Goal: Check status: Check status

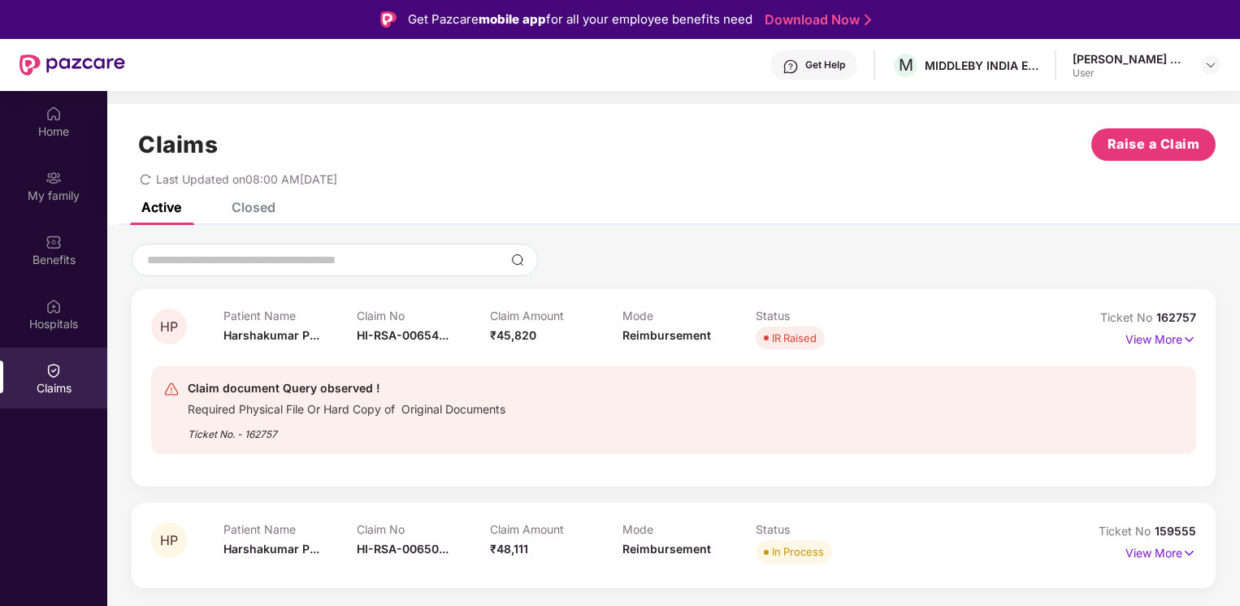
scroll to position [91, 0]
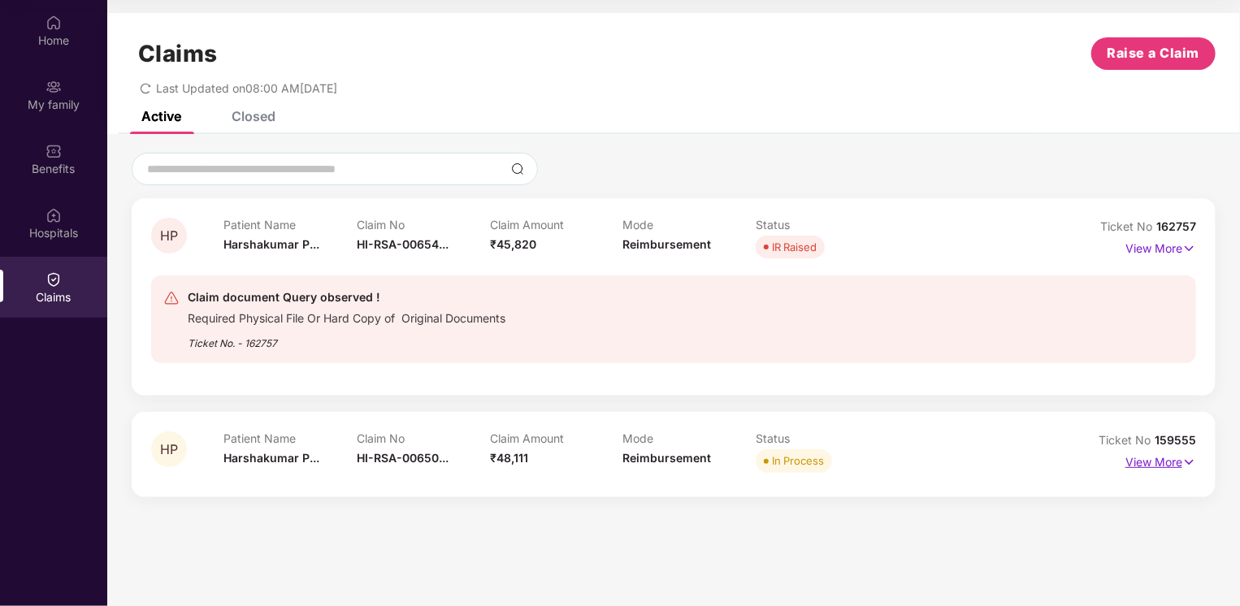
click at [1150, 460] on p "View More" at bounding box center [1161, 461] width 71 height 22
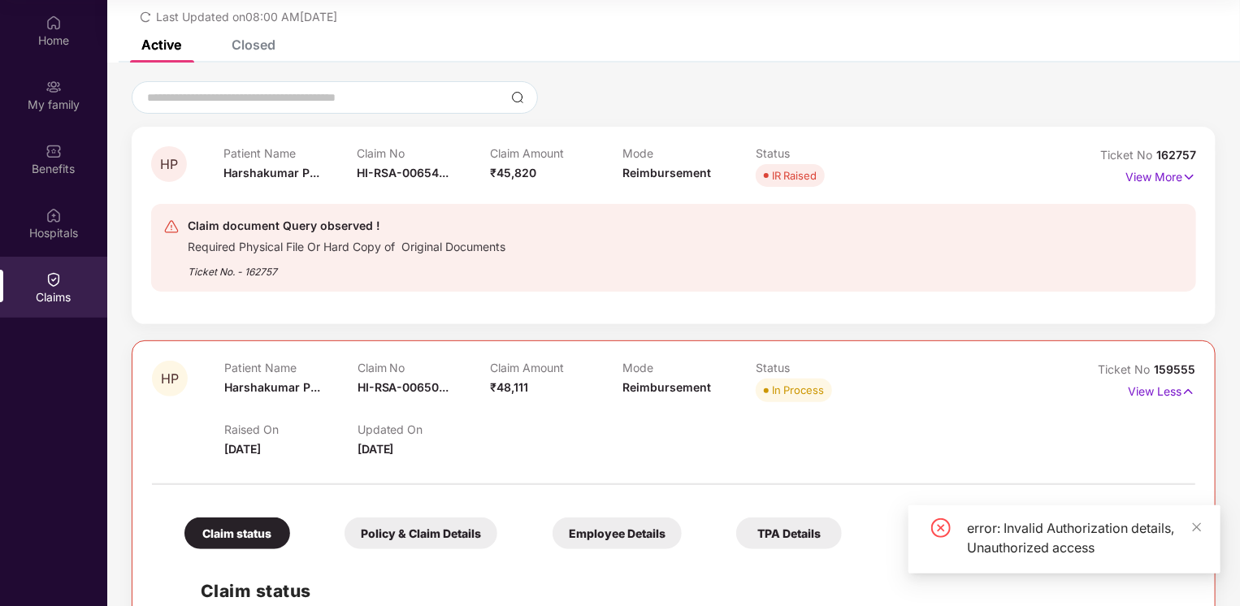
scroll to position [121, 0]
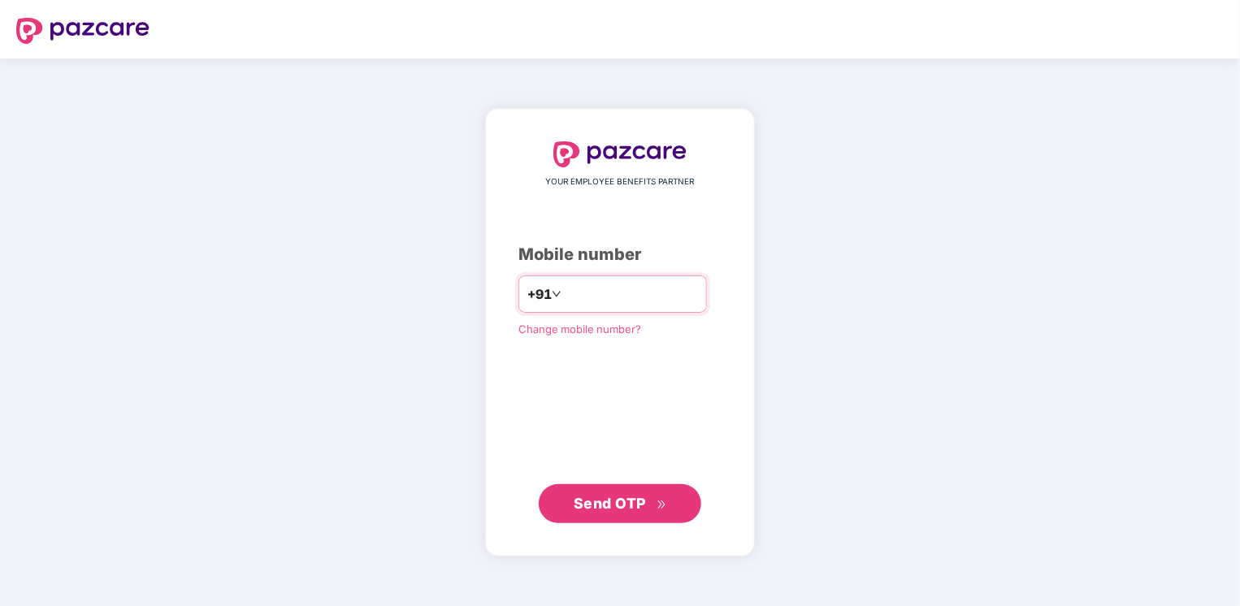
click at [612, 303] on input "number" at bounding box center [631, 294] width 133 height 26
click at [565, 293] on input "**********" at bounding box center [631, 294] width 133 height 26
type input "**********"
click at [598, 501] on span "Send OTP" at bounding box center [610, 502] width 72 height 17
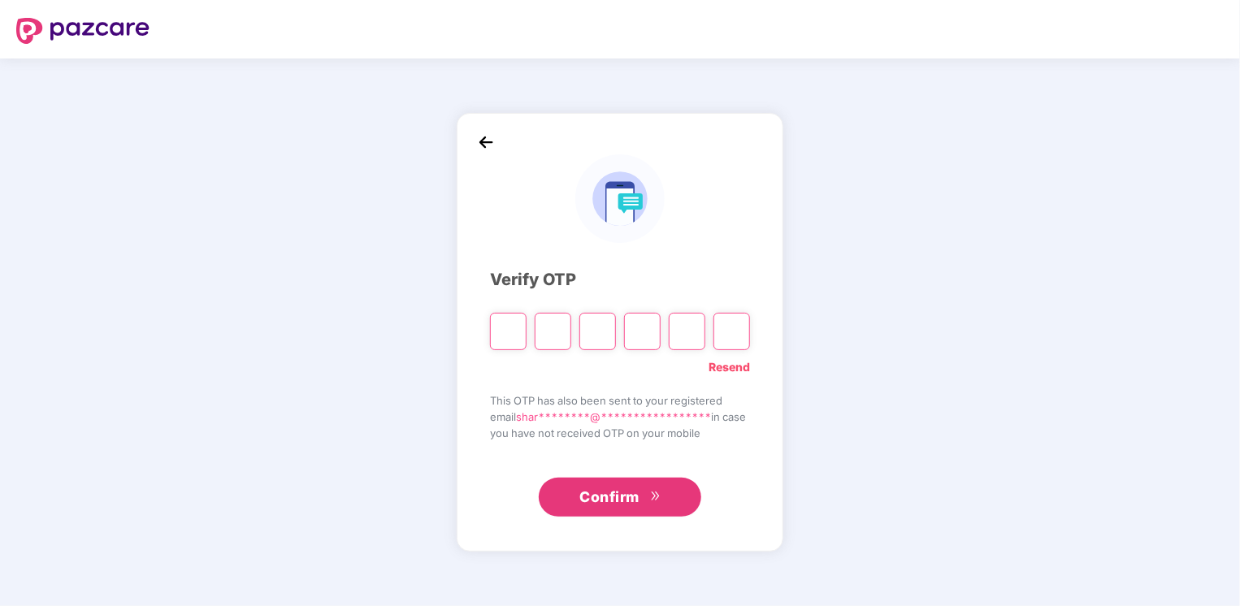
type input "*"
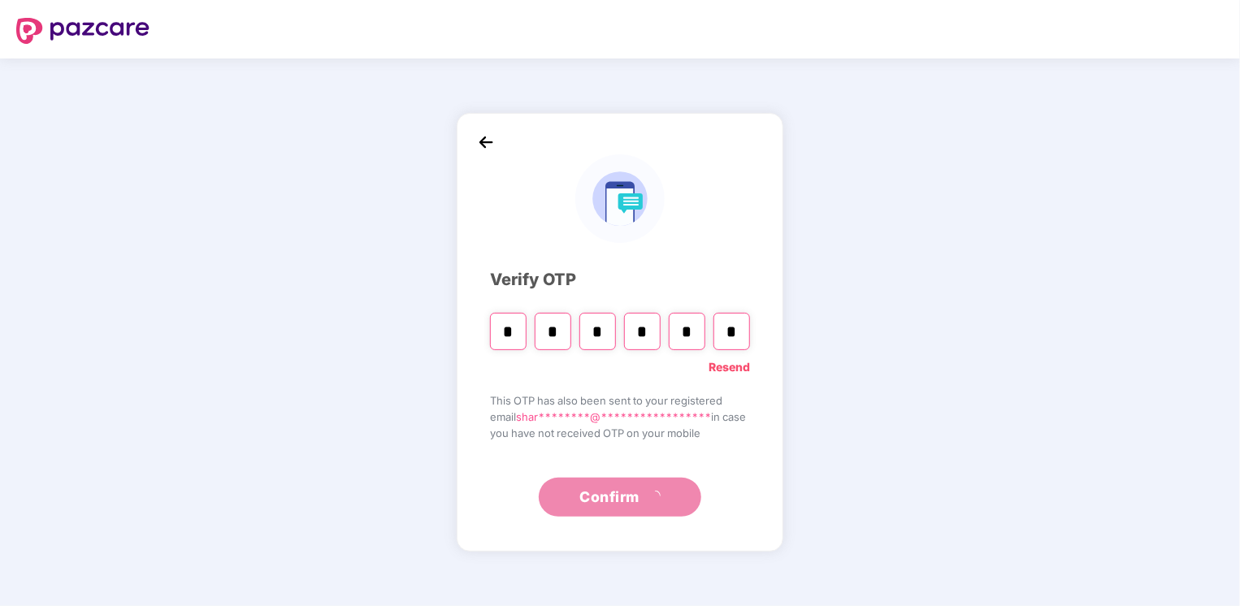
type input "*"
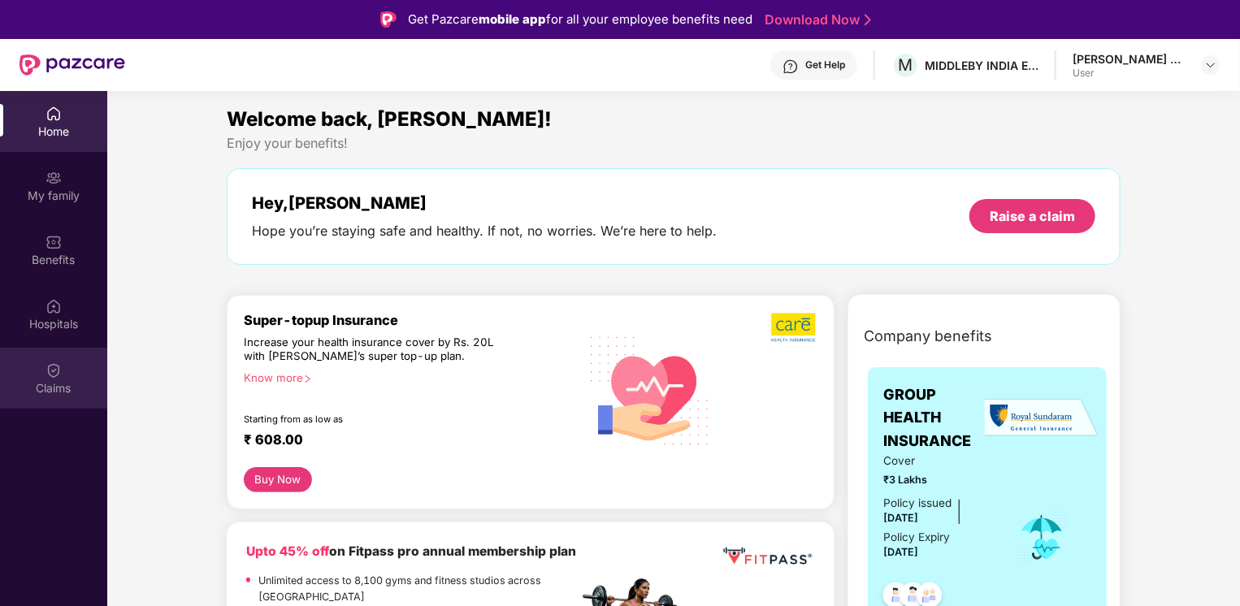
click at [65, 384] on div "Claims" at bounding box center [53, 388] width 107 height 16
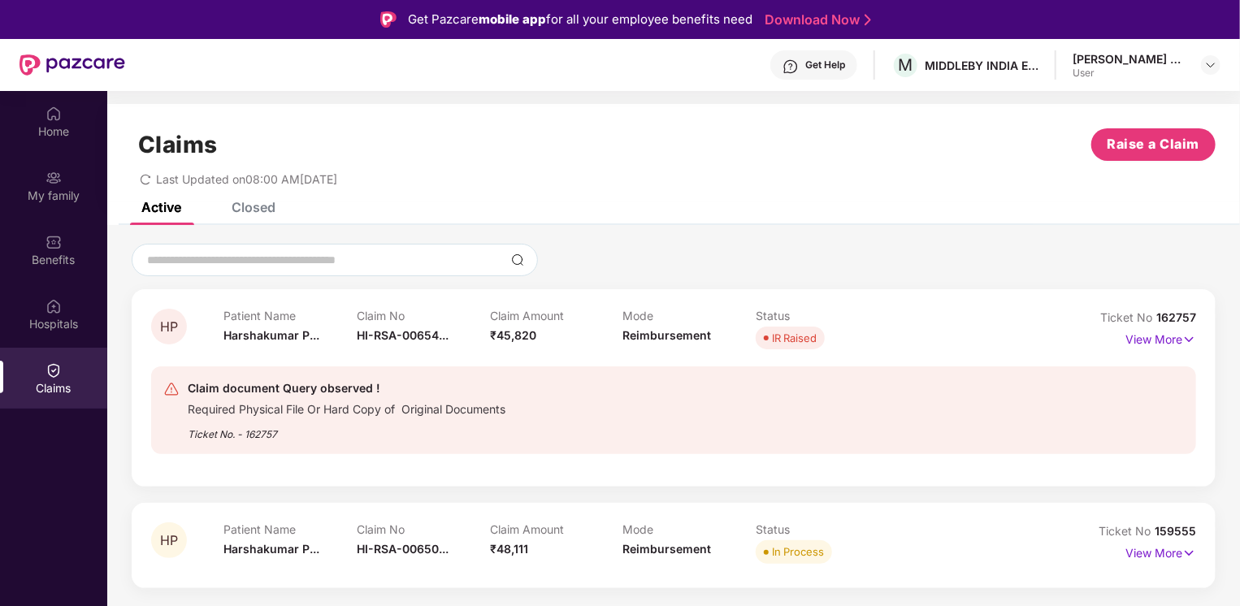
scroll to position [91, 0]
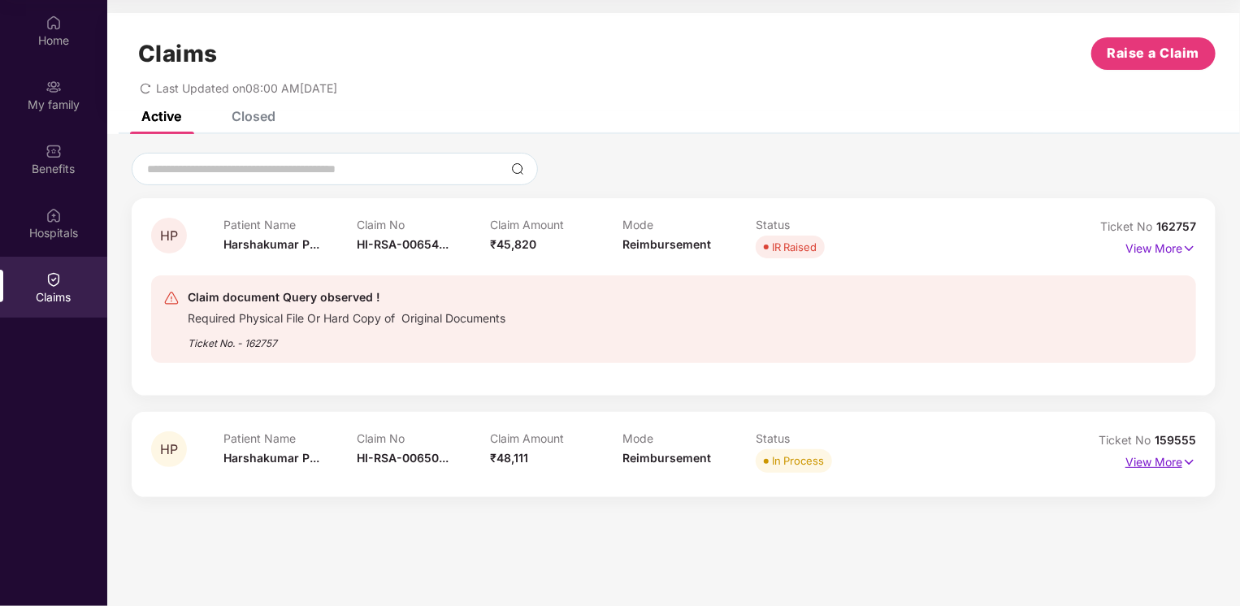
click at [1158, 457] on p "View More" at bounding box center [1161, 461] width 71 height 22
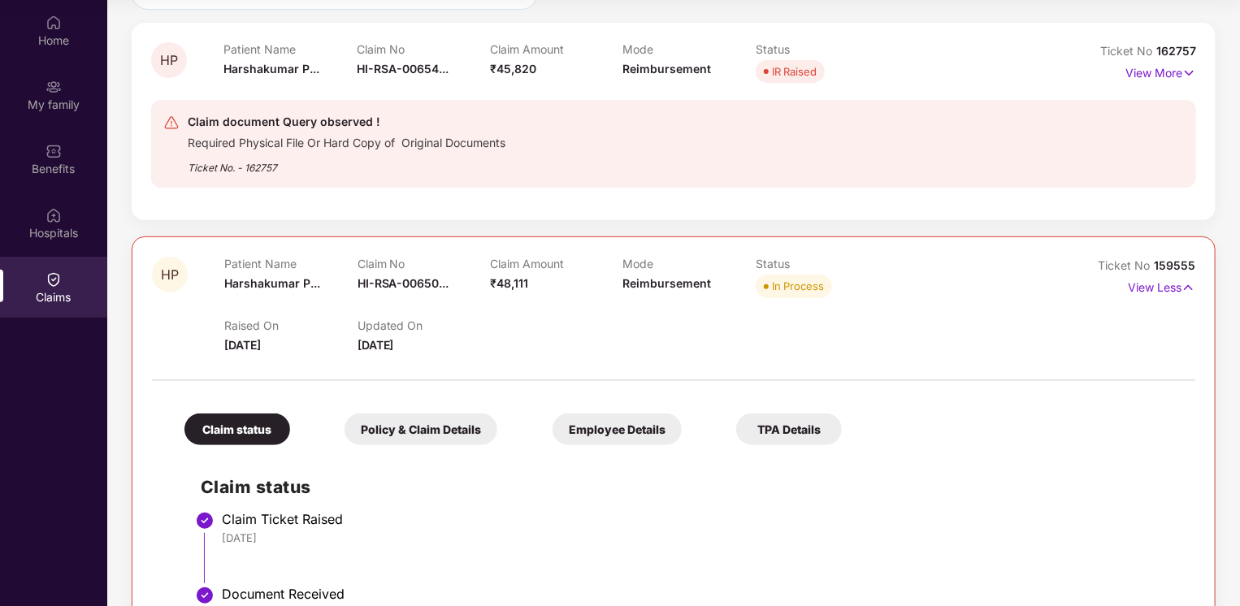
scroll to position [163, 0]
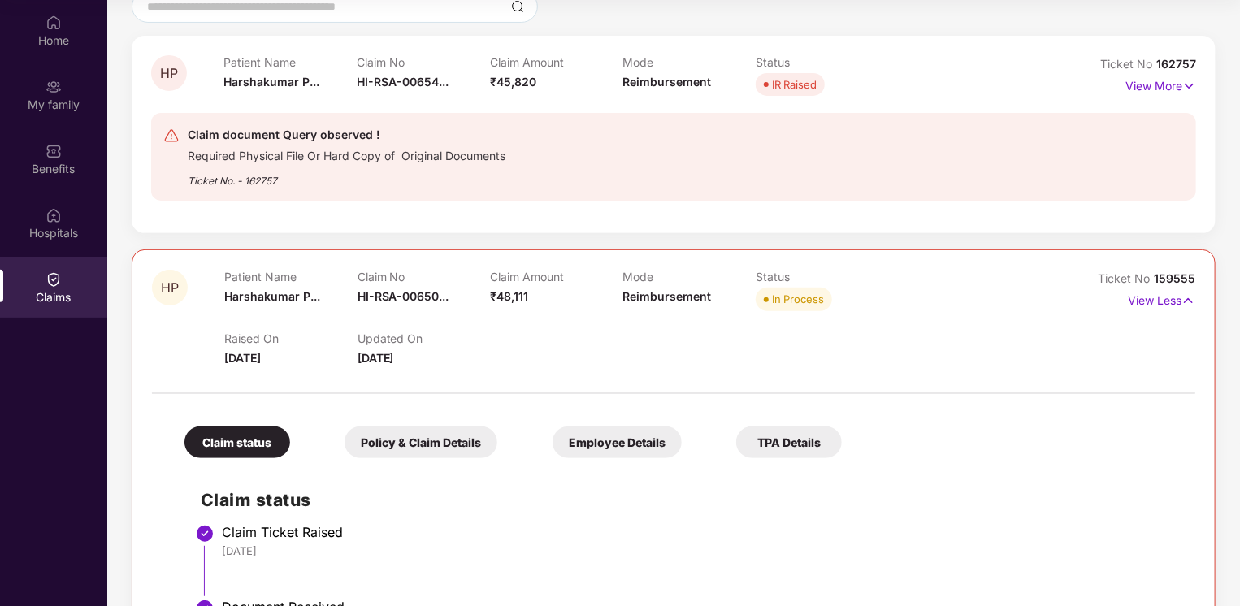
click at [409, 448] on div "Policy & Claim Details" at bounding box center [421, 443] width 153 height 32
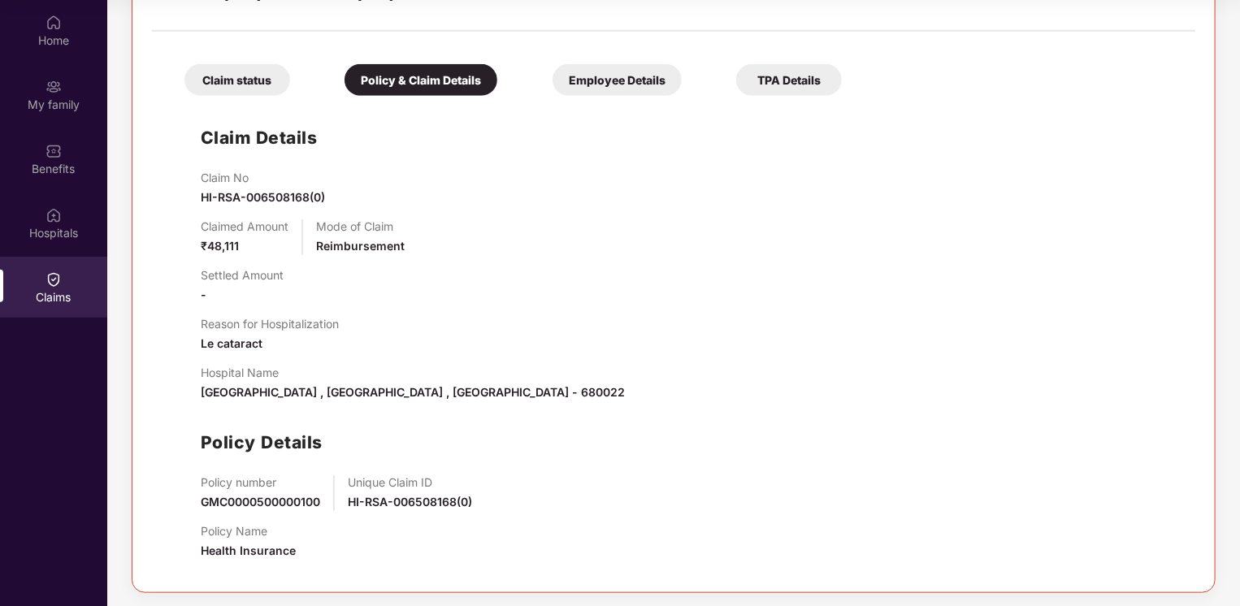
scroll to position [527, 0]
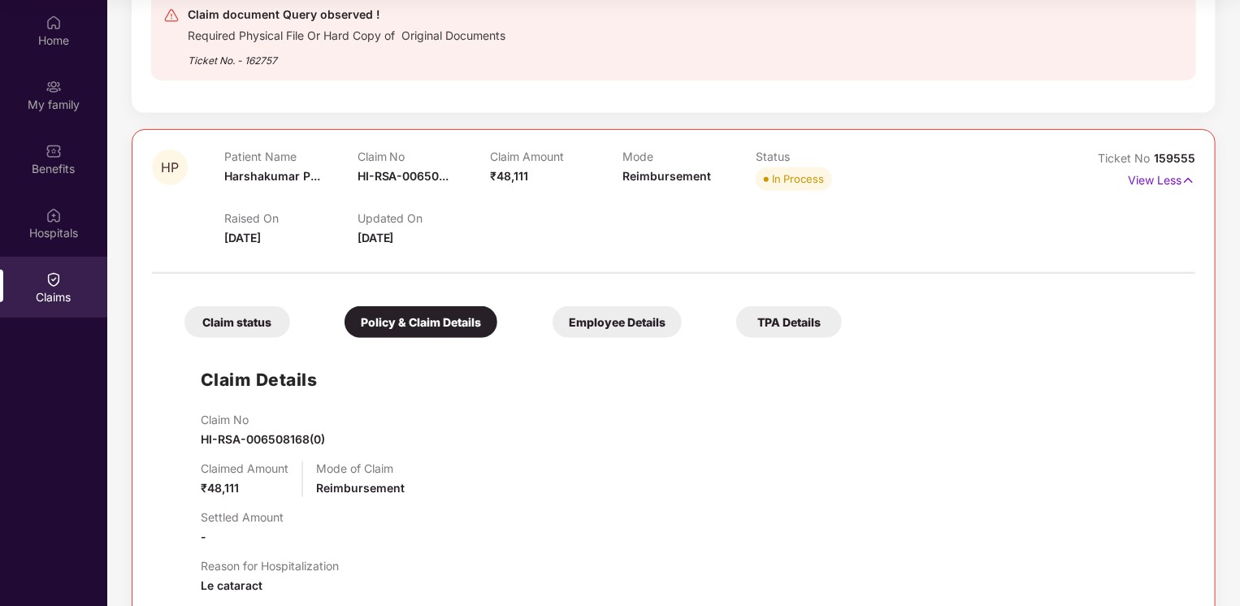
click at [628, 312] on div "Employee Details" at bounding box center [617, 322] width 129 height 32
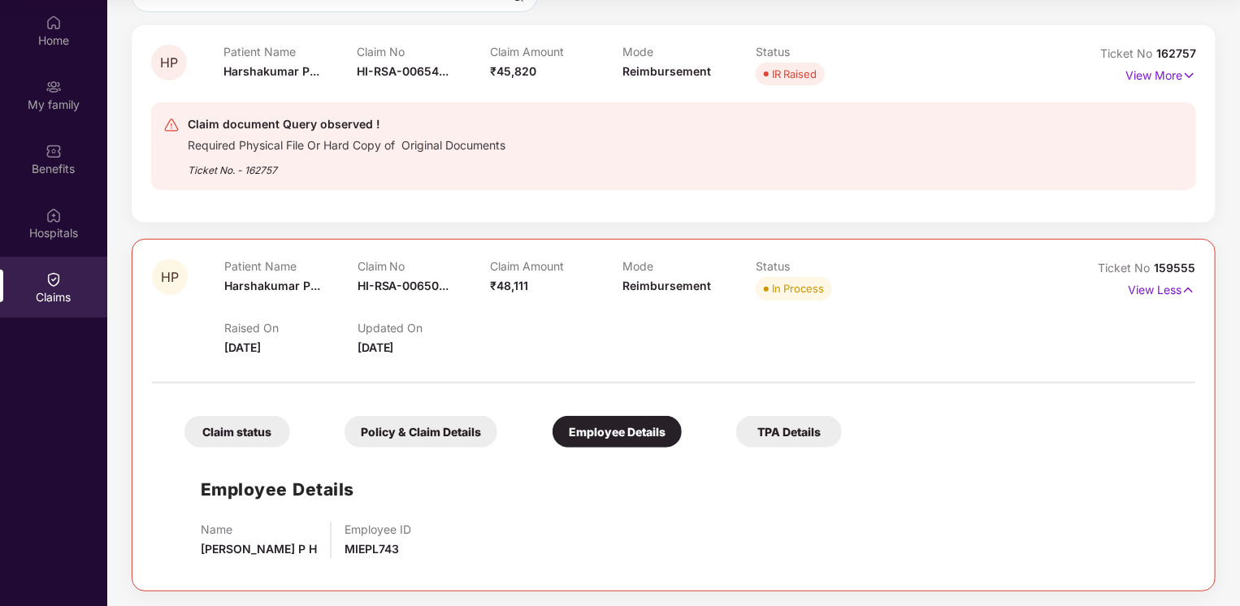
click at [785, 431] on div "TPA Details" at bounding box center [789, 432] width 106 height 32
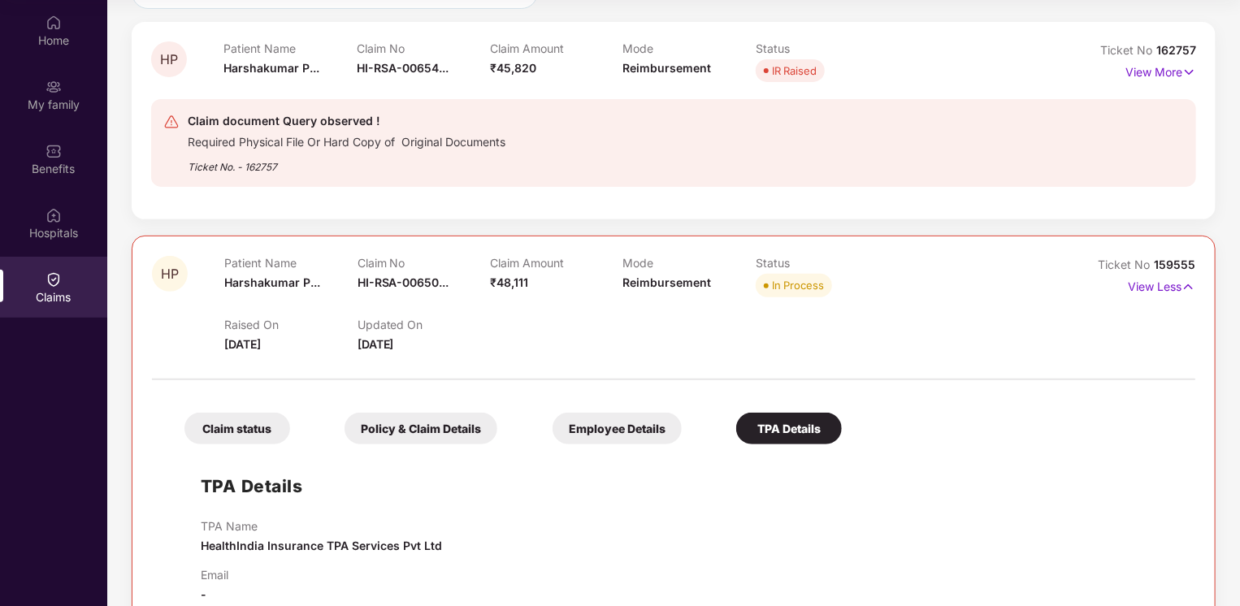
scroll to position [209, 0]
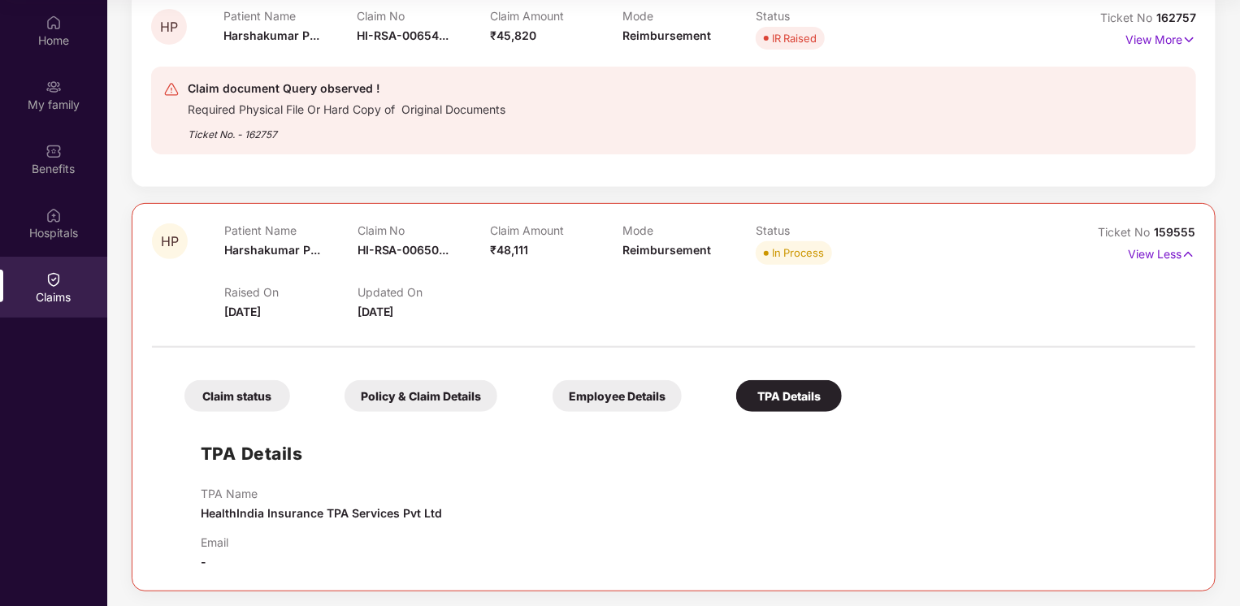
click at [413, 394] on div "Policy & Claim Details" at bounding box center [421, 396] width 153 height 32
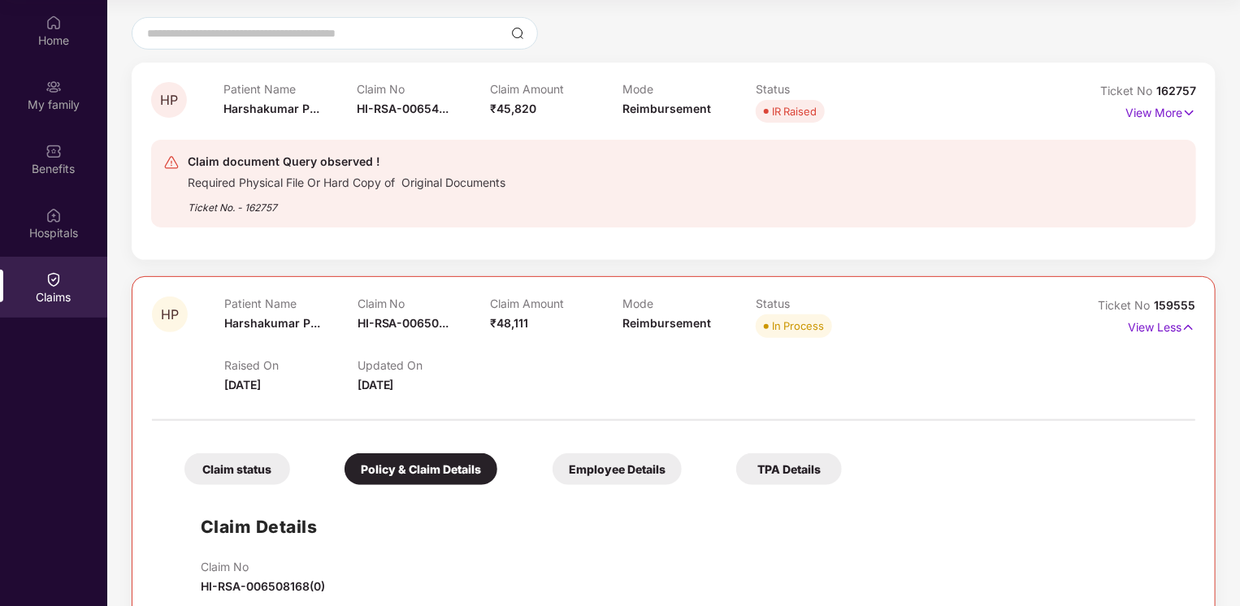
scroll to position [46, 0]
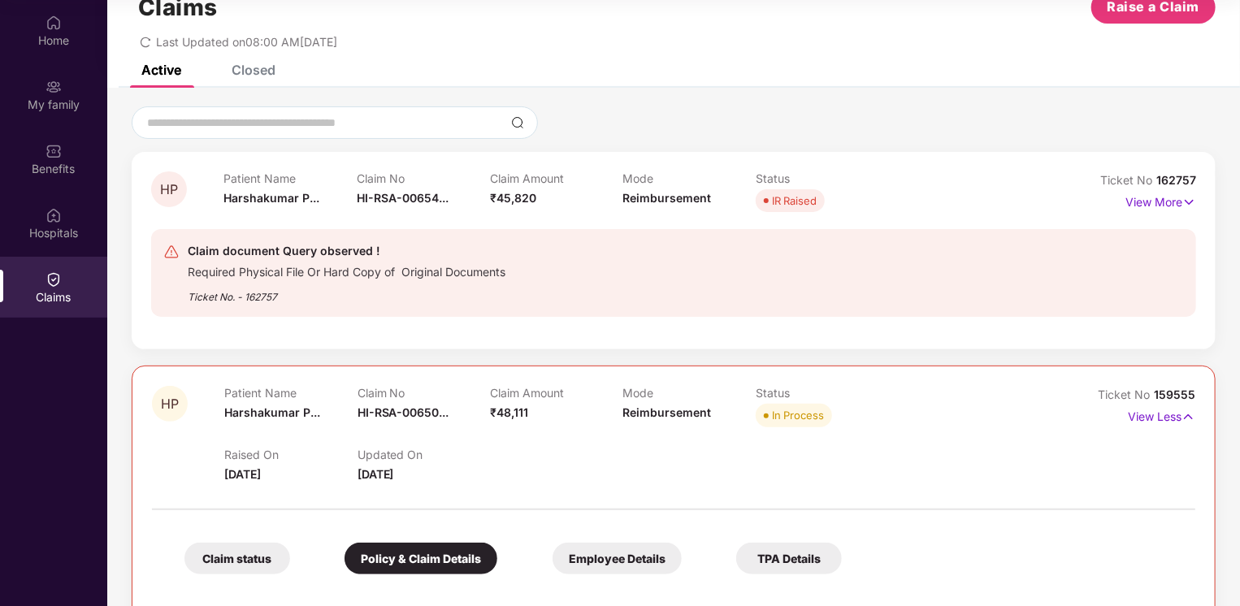
click at [320, 200] on div "Patient Name [PERSON_NAME]" at bounding box center [290, 194] width 133 height 45
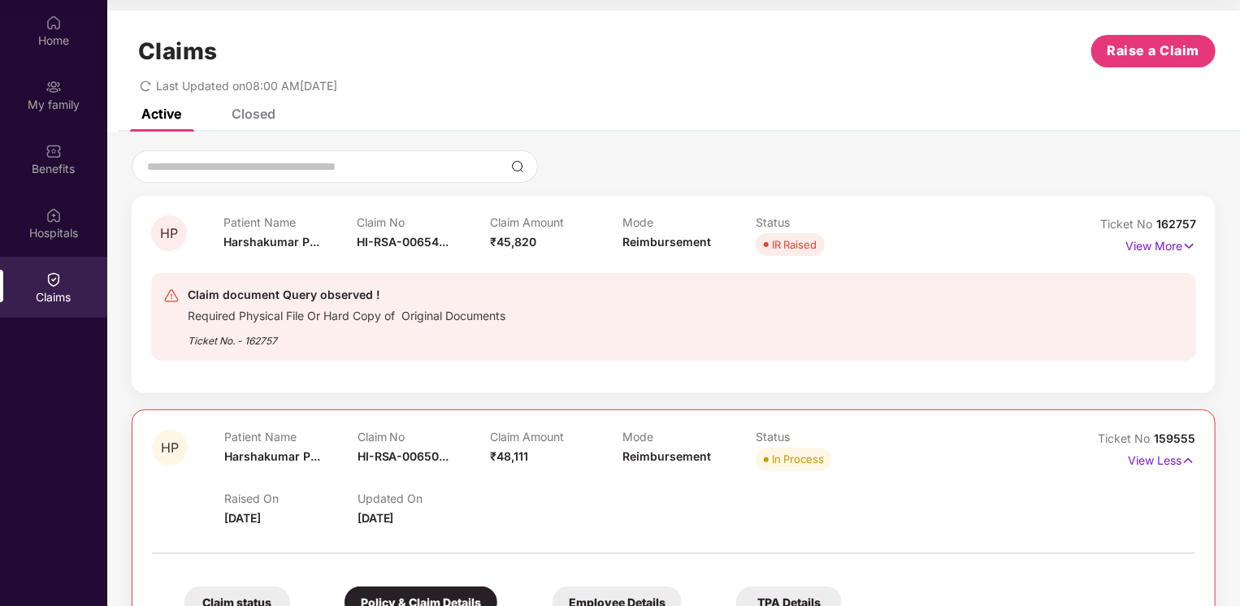
scroll to position [0, 0]
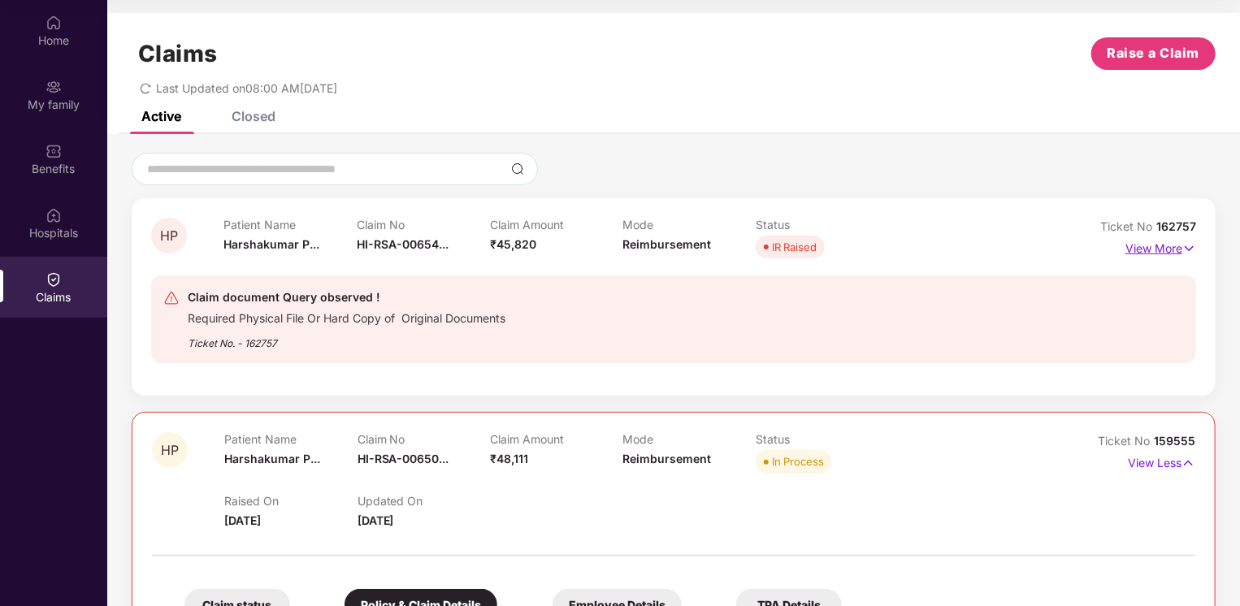
click at [1176, 245] on p "View More" at bounding box center [1161, 247] width 71 height 22
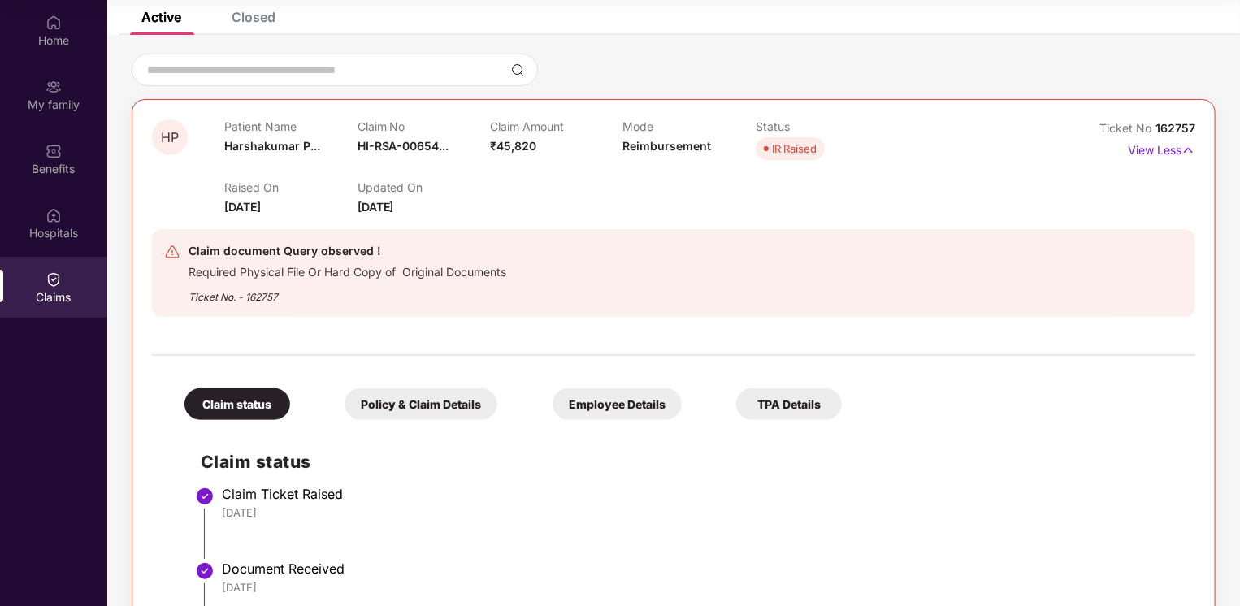
scroll to position [244, 0]
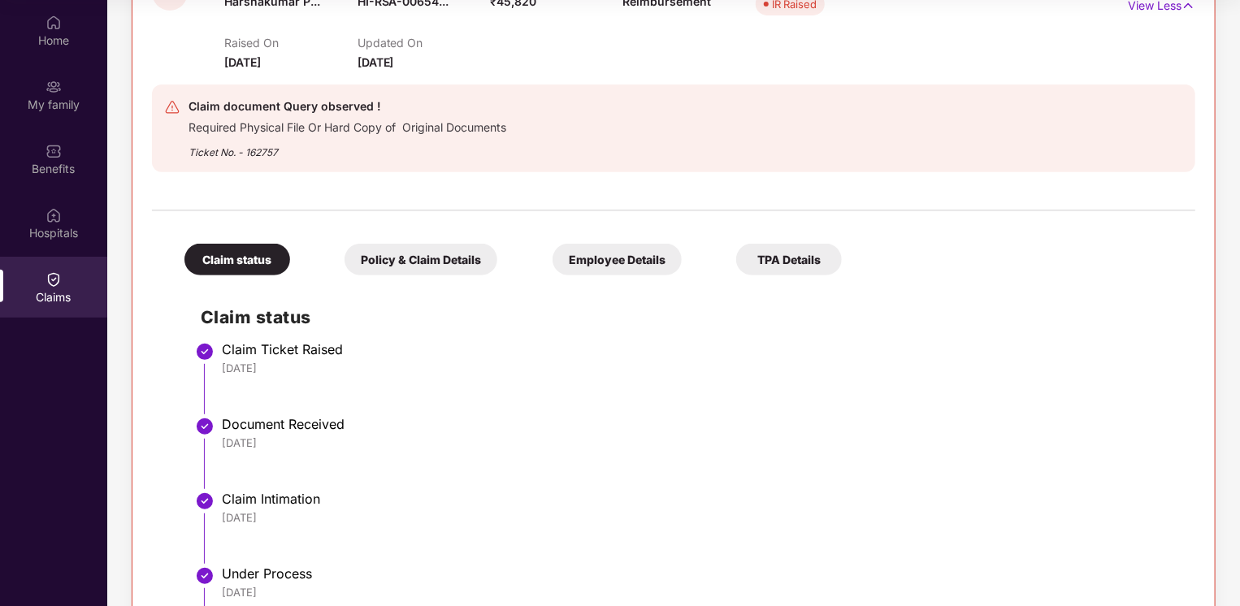
click at [432, 252] on div "Policy & Claim Details" at bounding box center [421, 260] width 153 height 32
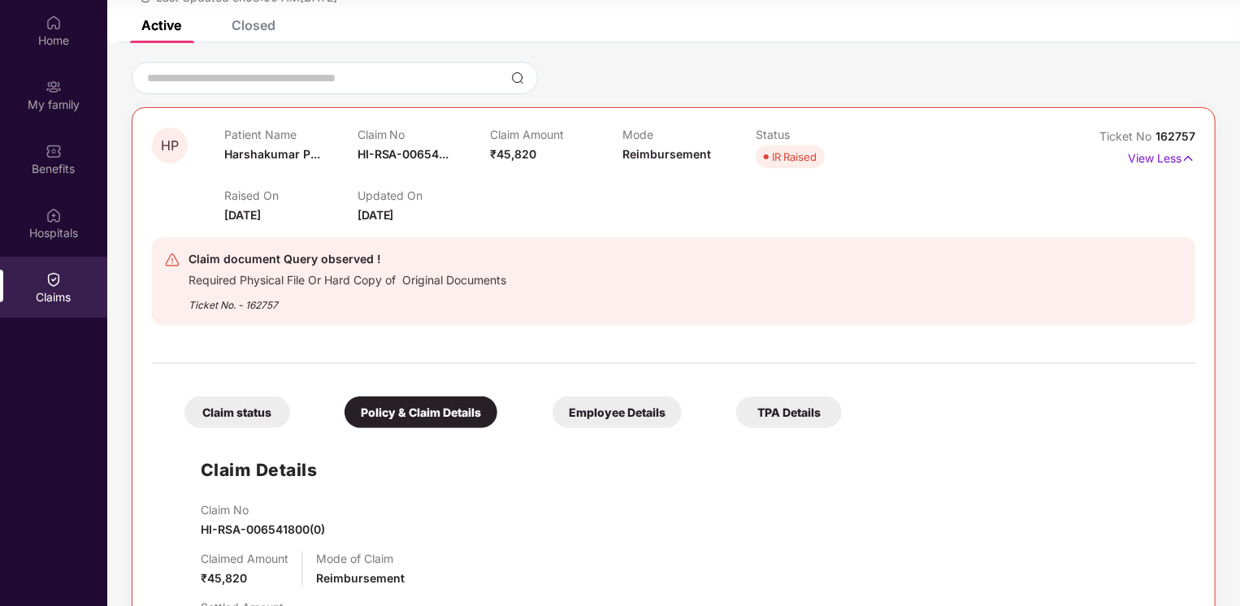
scroll to position [0, 0]
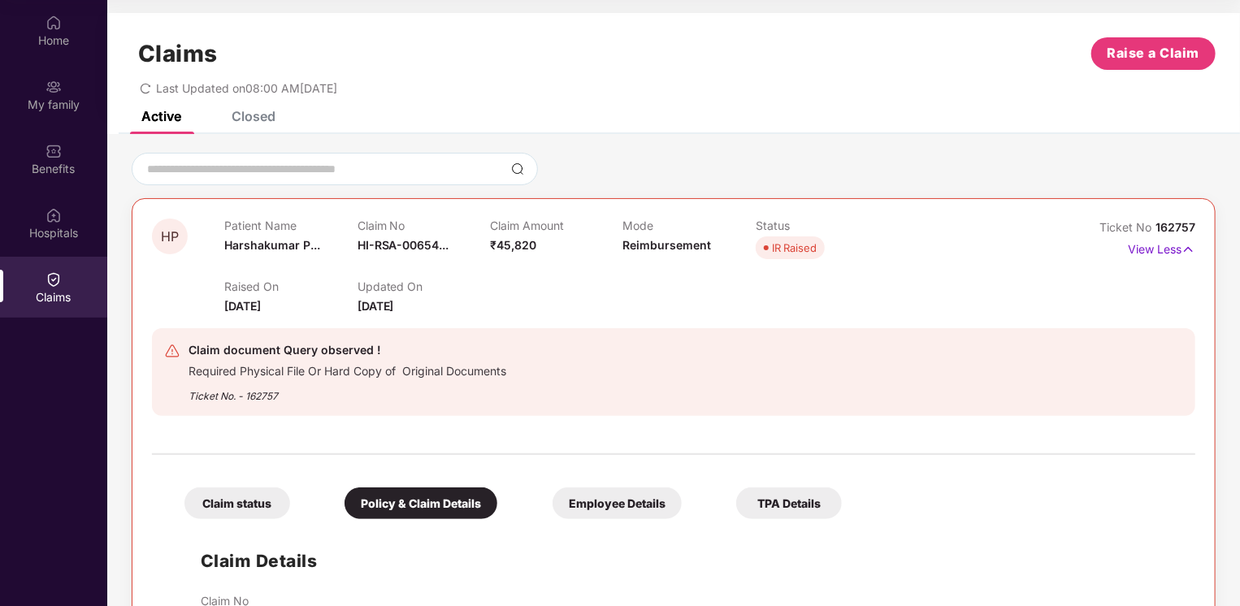
click at [243, 112] on div "Closed" at bounding box center [254, 116] width 44 height 16
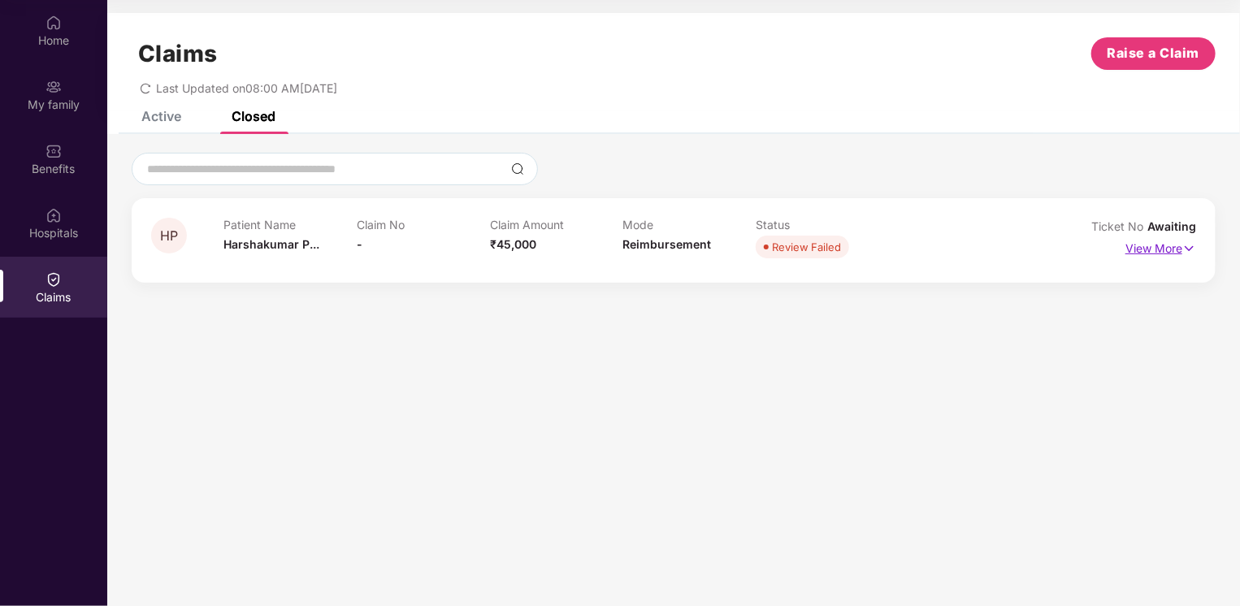
click at [1171, 246] on p "View More" at bounding box center [1161, 247] width 71 height 22
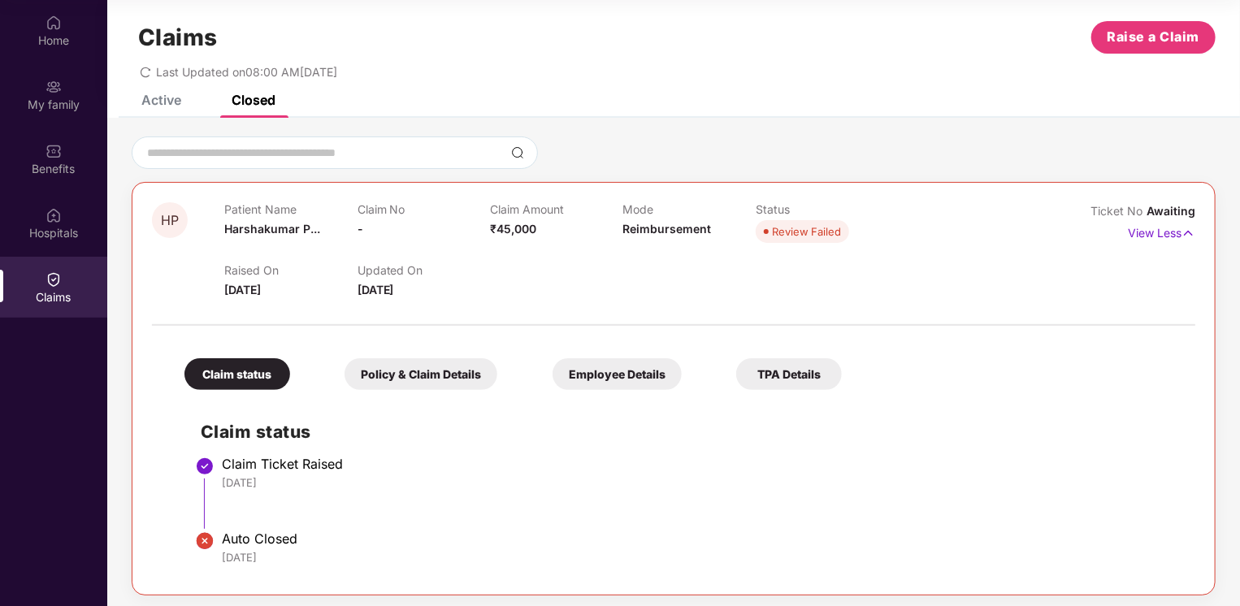
scroll to position [21, 0]
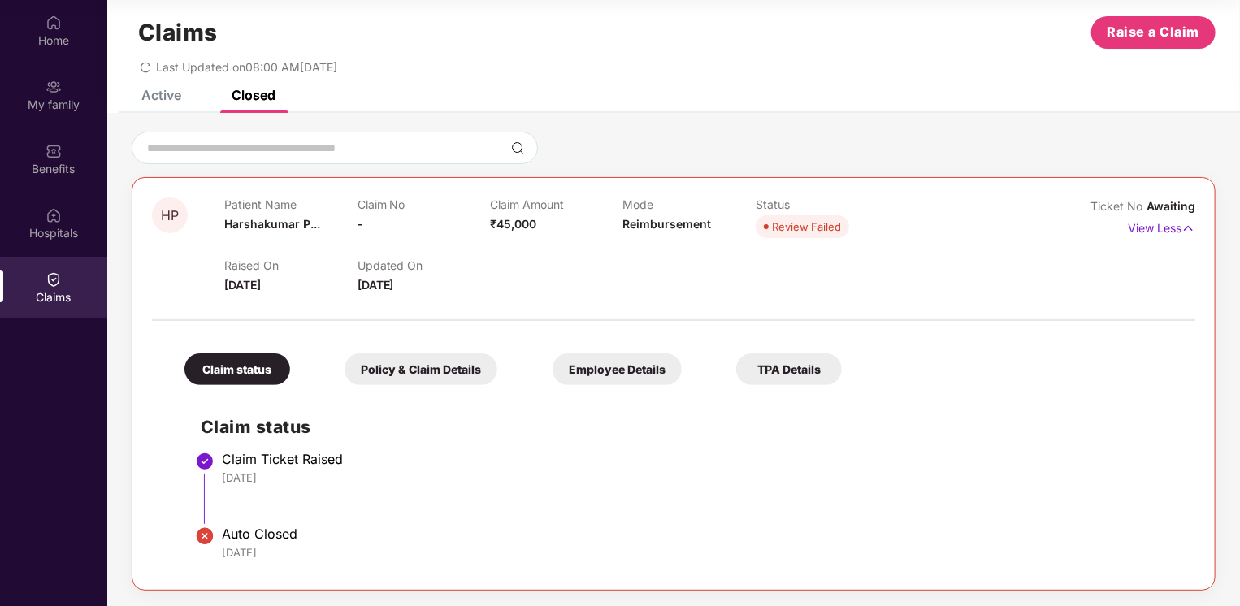
click at [428, 370] on div "Policy & Claim Details" at bounding box center [421, 370] width 153 height 32
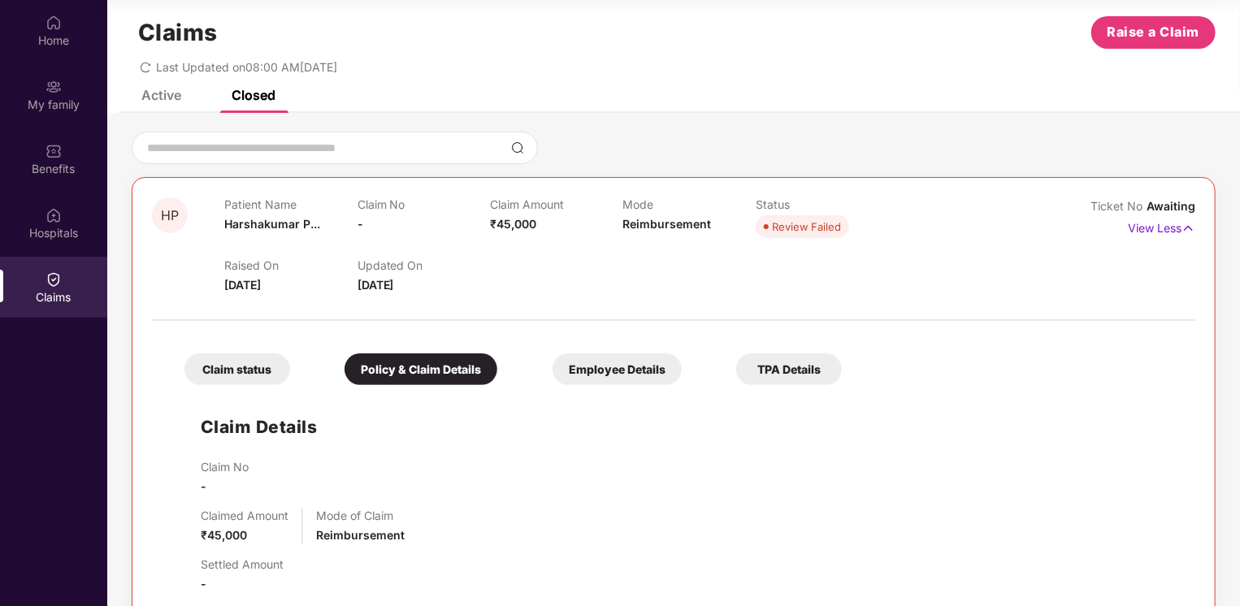
click at [248, 364] on div "Claim status" at bounding box center [238, 370] width 106 height 32
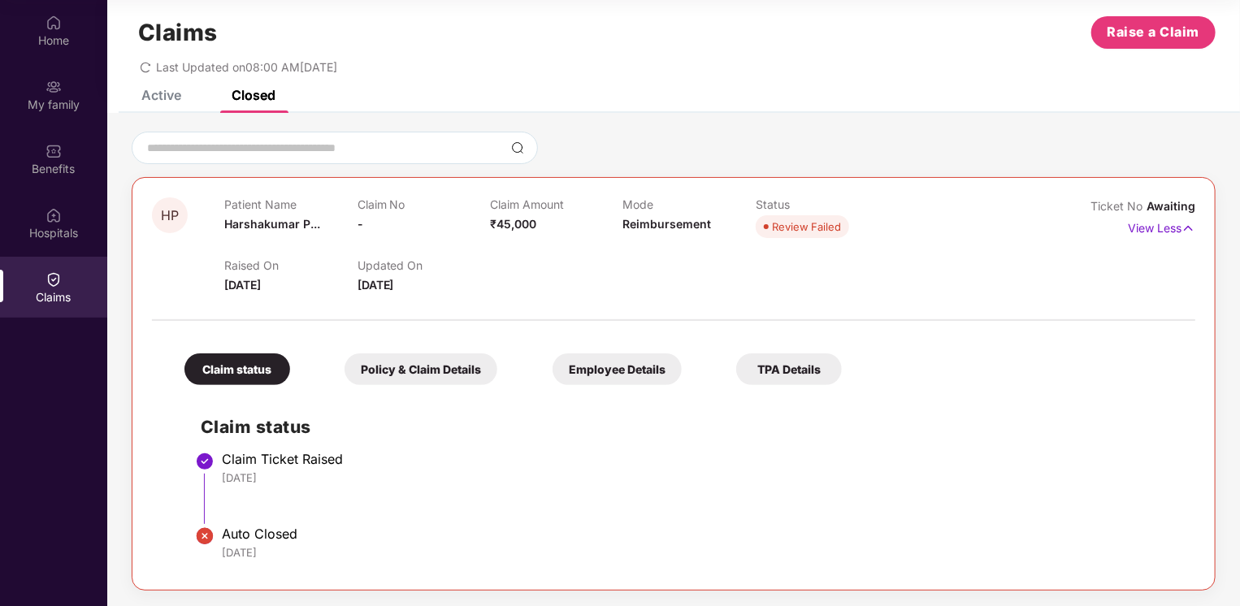
click at [162, 93] on div "Active" at bounding box center [161, 95] width 40 height 16
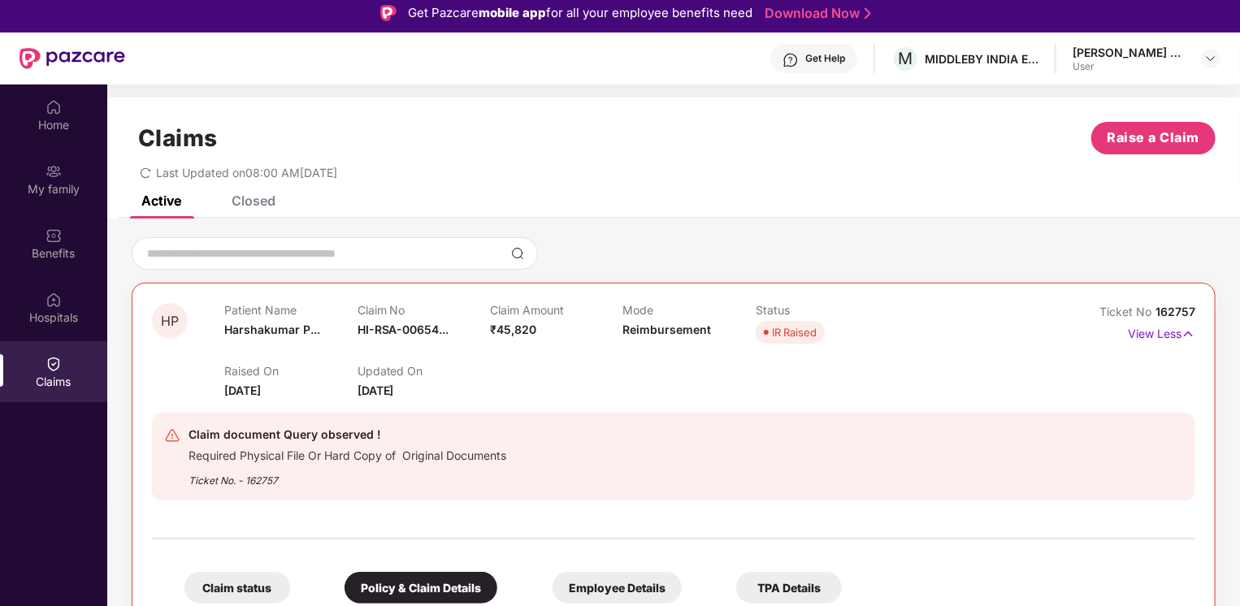
scroll to position [0, 0]
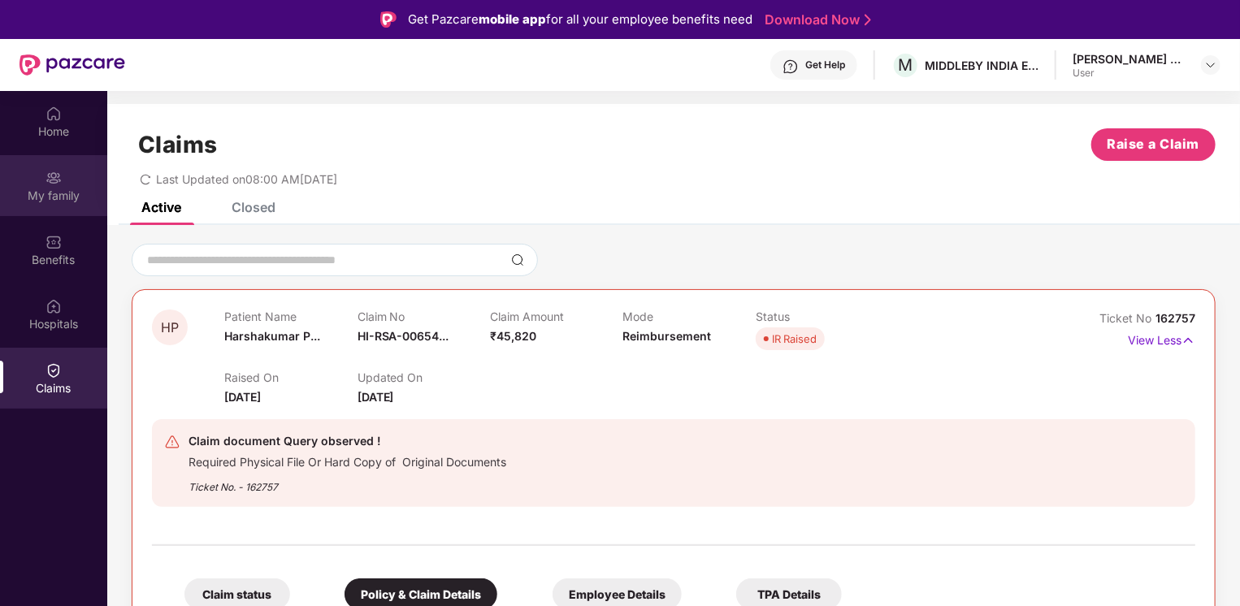
click at [47, 176] on img at bounding box center [54, 178] width 16 height 16
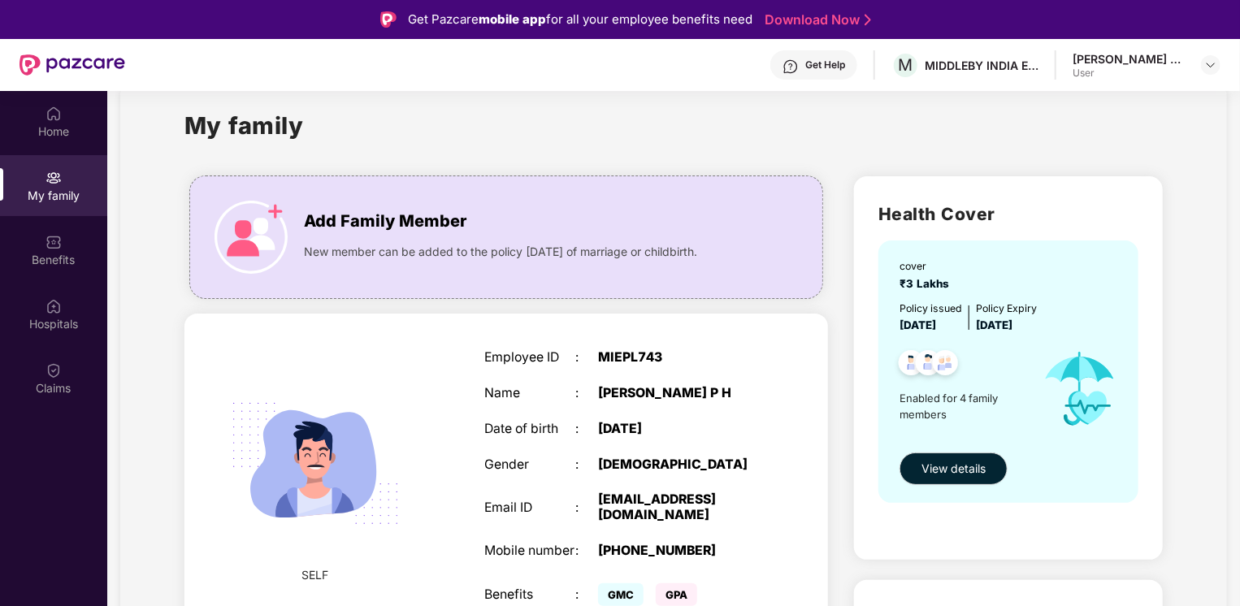
scroll to position [192, 0]
